Goal: Task Accomplishment & Management: Complete application form

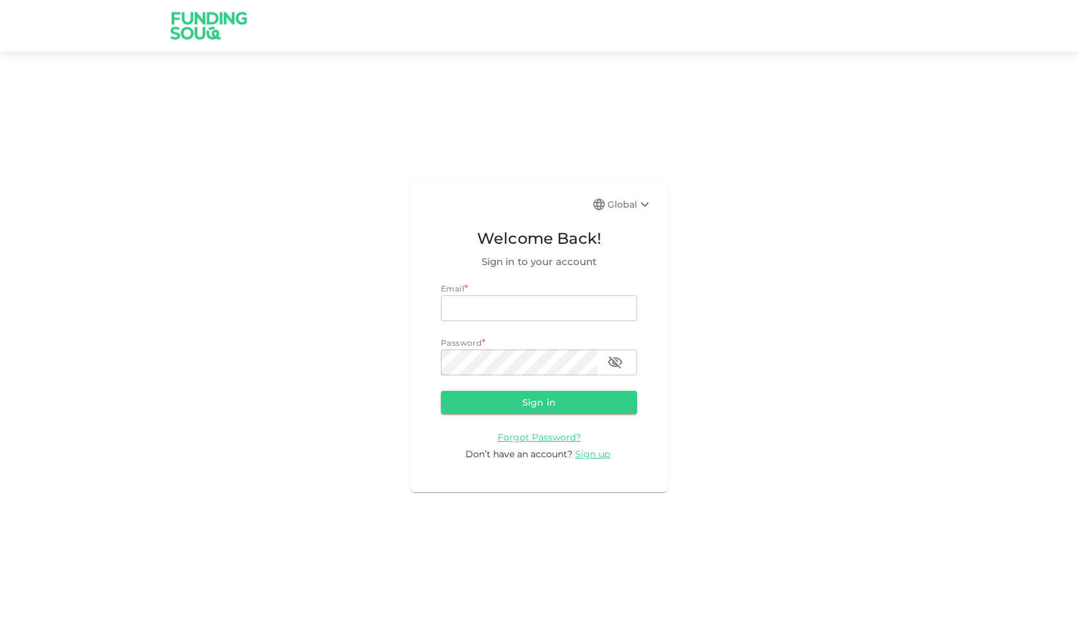
type input "[EMAIL_ADDRESS][DOMAIN_NAME]"
click at [532, 403] on button "Sign in" at bounding box center [539, 402] width 196 height 23
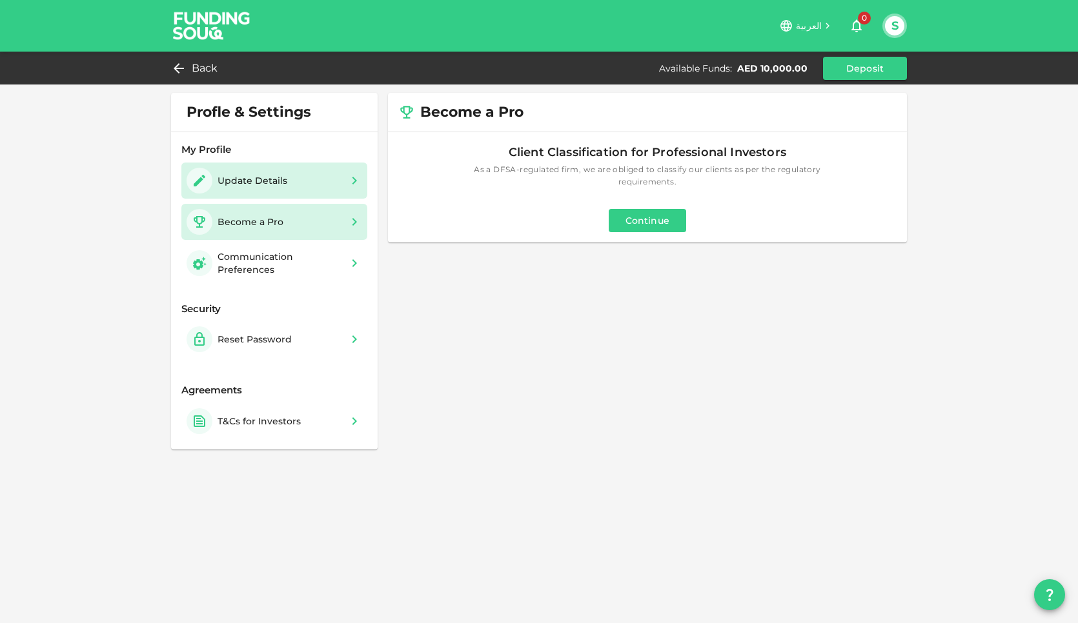
click at [255, 181] on div "Update Details" at bounding box center [252, 180] width 70 height 13
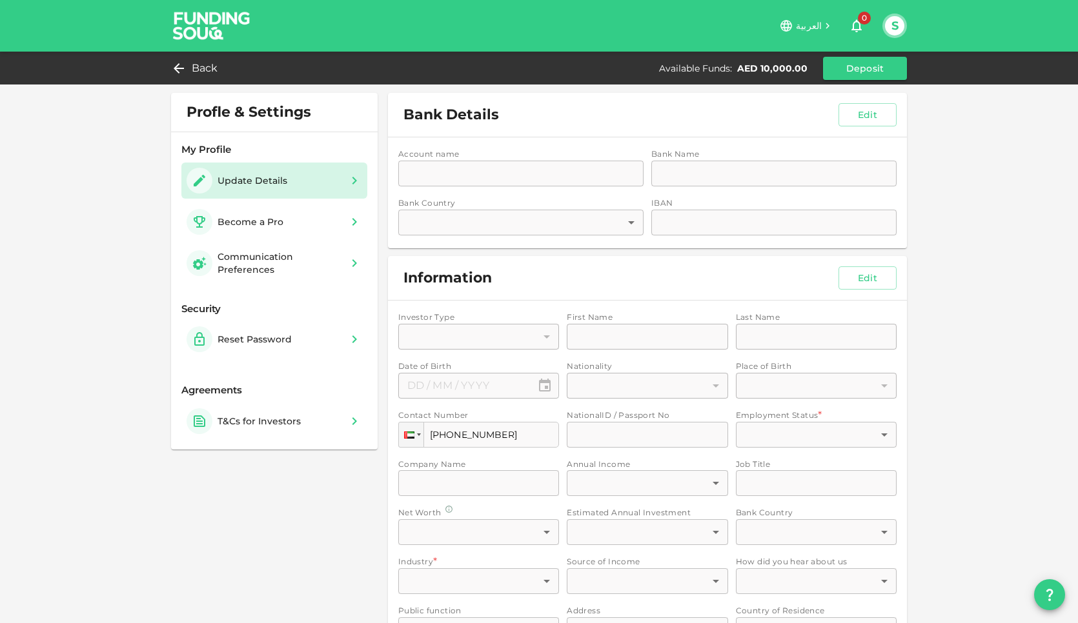
type input "1"
type input "[PERSON_NAME]"
type input "⁦⁨[DATE]⁩⁩"
type input "54"
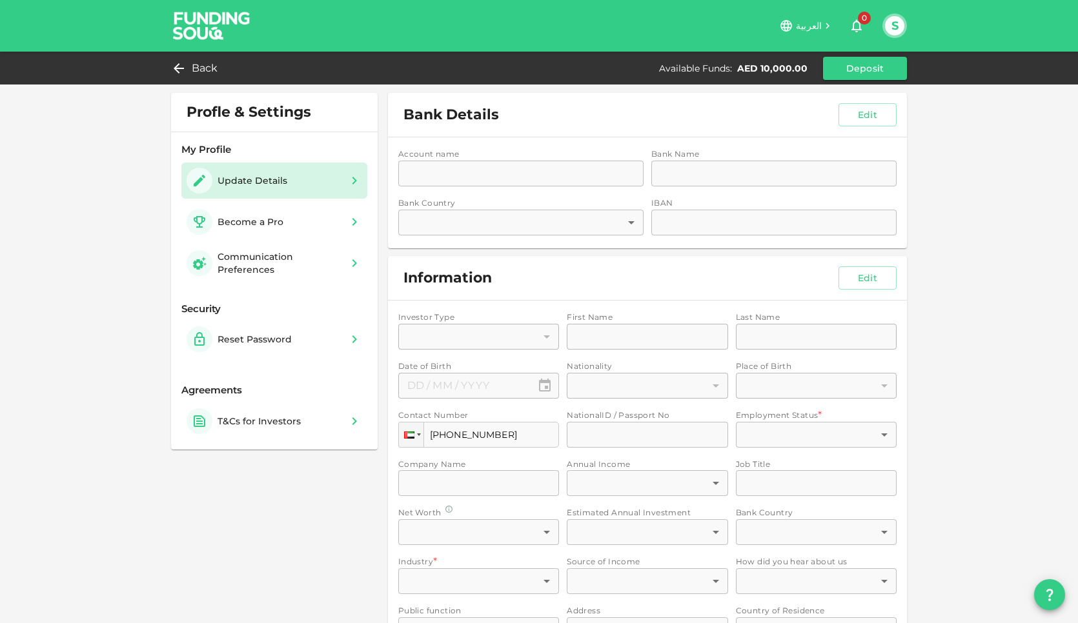
type input "90"
type input "3"
type input "[PERSON_NAME] Global Trading"
type input "1"
type input "Financial Manager"
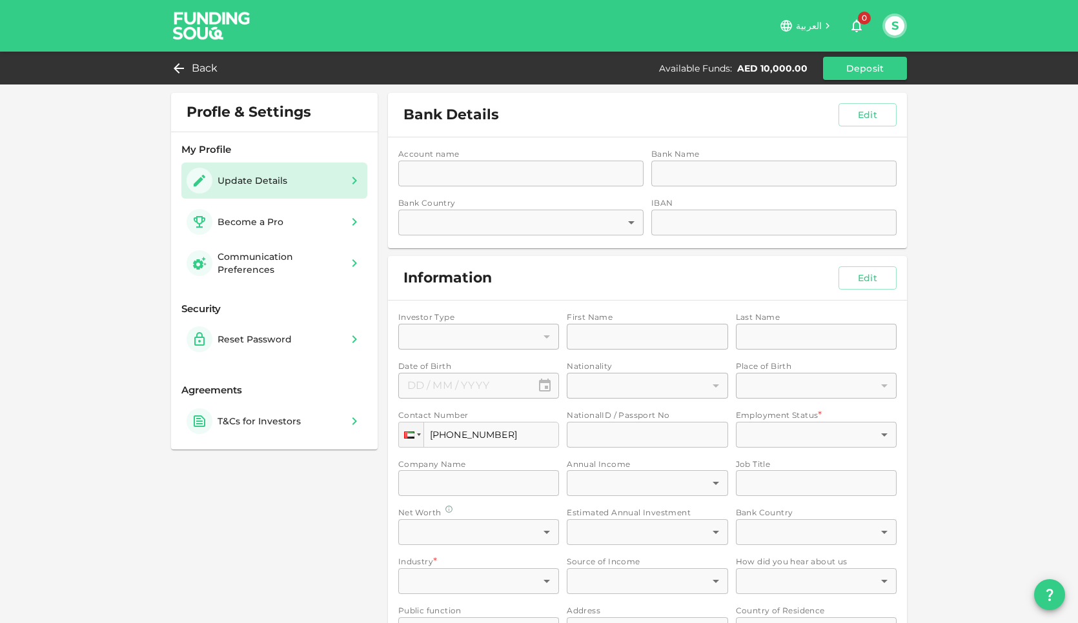
type input "1"
type input "4"
type input "2"
type input "3"
type input "1"
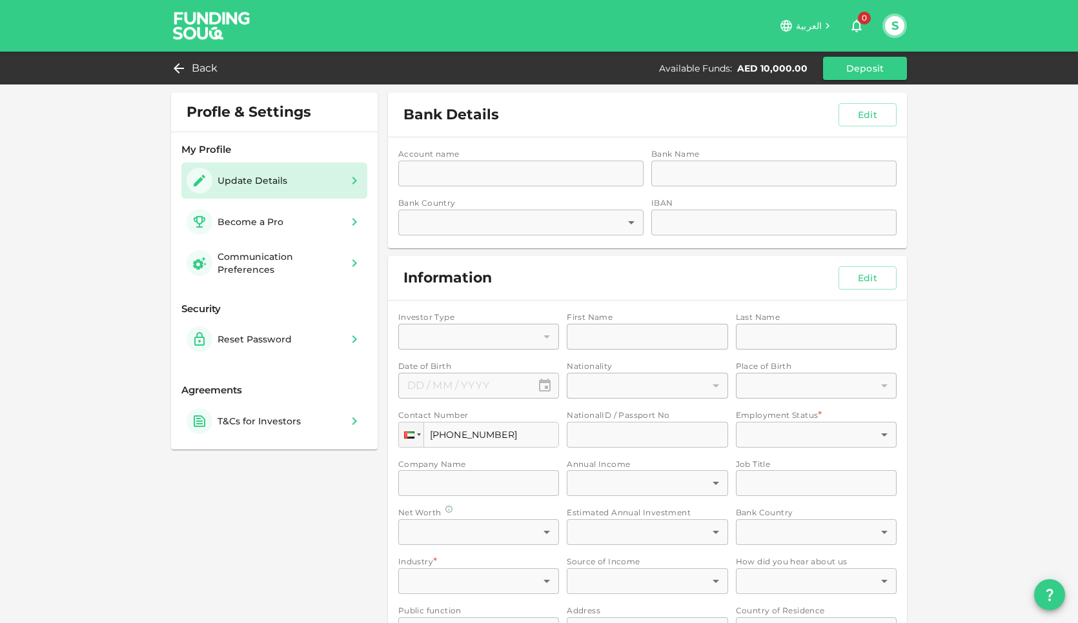
type input "1"
type input "UAE, Ajman"
type input "2"
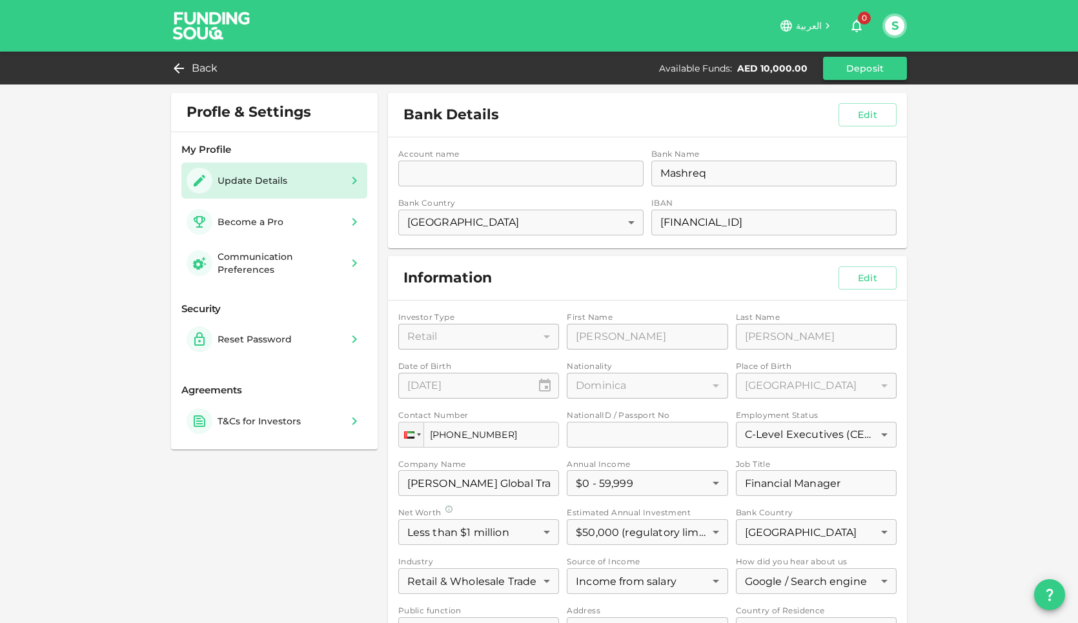
click at [857, 72] on button "Deposit" at bounding box center [865, 68] width 84 height 23
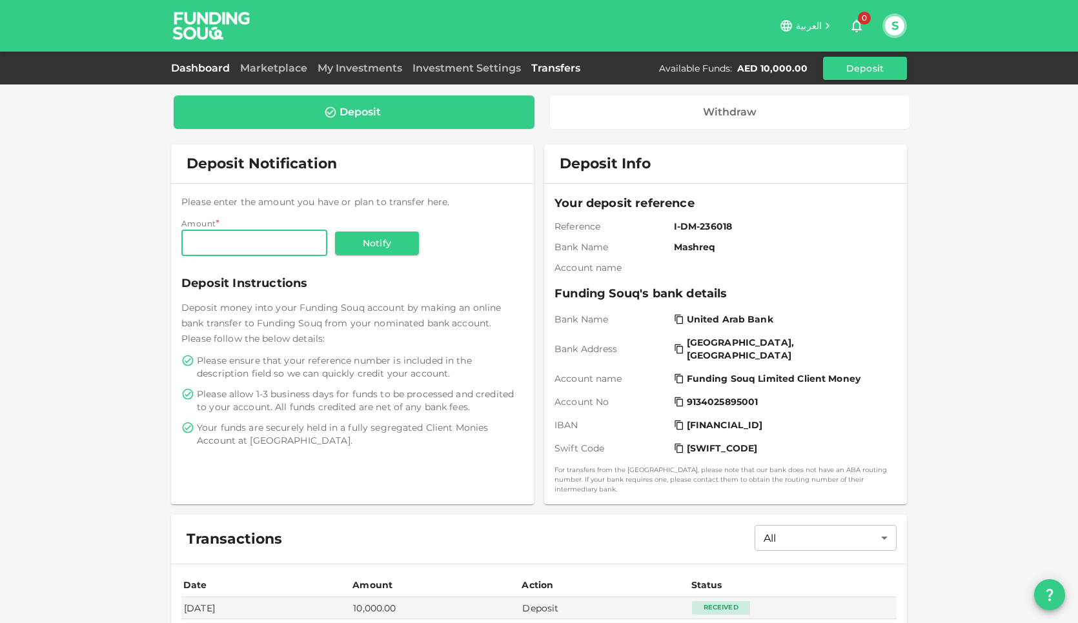
click at [208, 70] on link "Dashboard" at bounding box center [203, 68] width 64 height 12
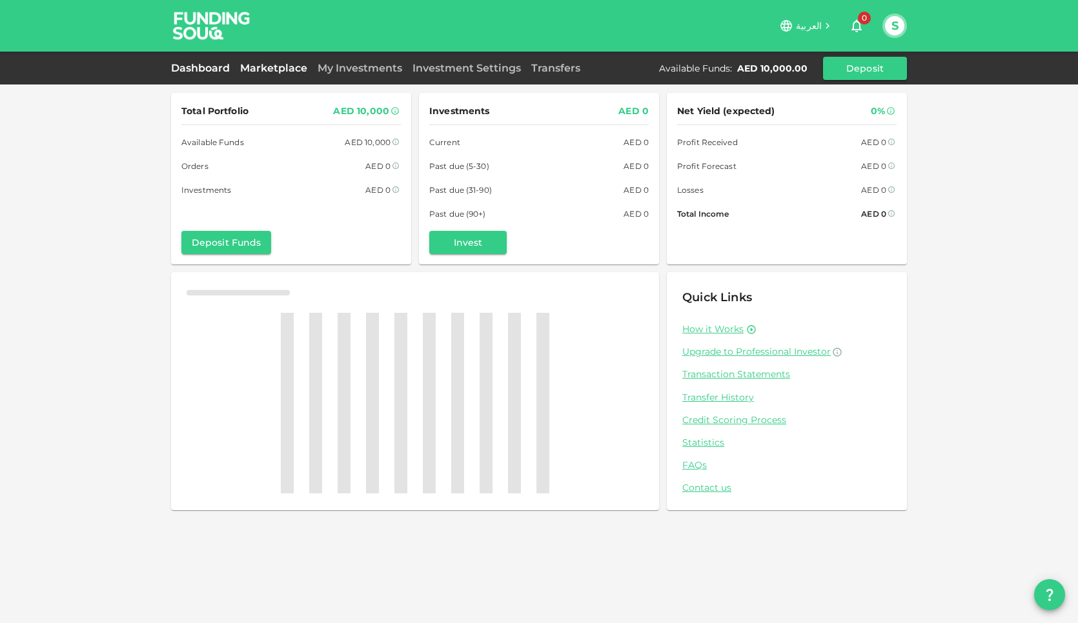
click at [268, 70] on link "Marketplace" at bounding box center [273, 68] width 77 height 12
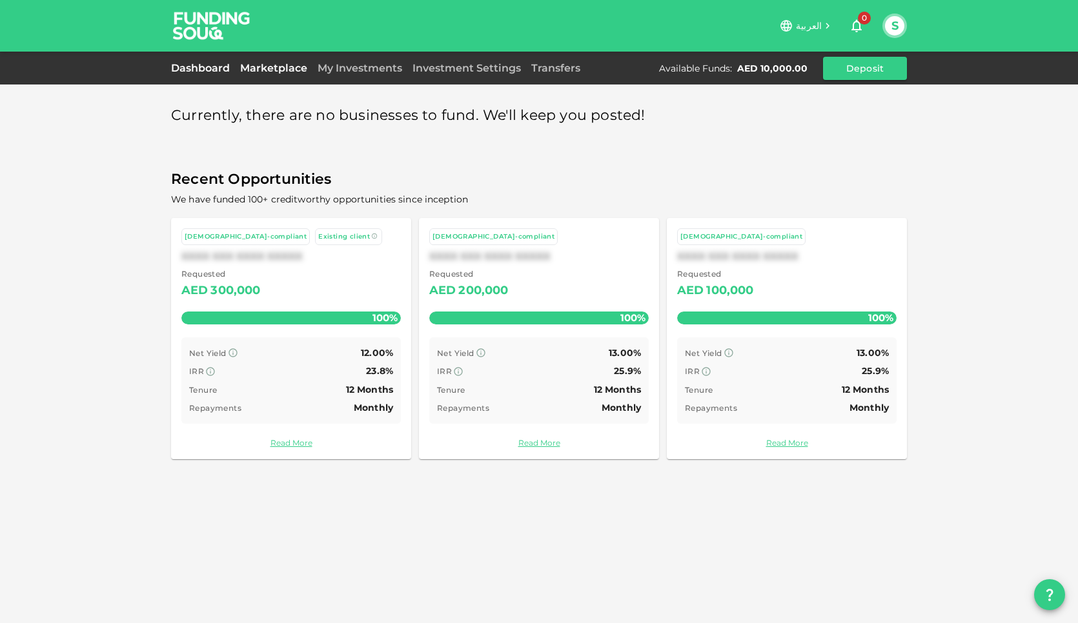
click at [187, 73] on link "Dashboard" at bounding box center [203, 68] width 64 height 12
